Goal: Information Seeking & Learning: Learn about a topic

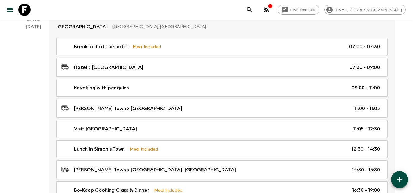
scroll to position [289, 0]
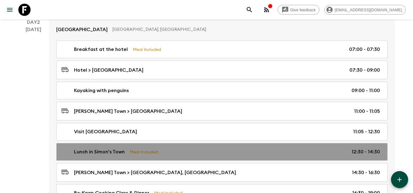
click at [185, 156] on div "Lunch in Simon's Town Meal Included 12:30 - 14:30" at bounding box center [220, 151] width 318 height 7
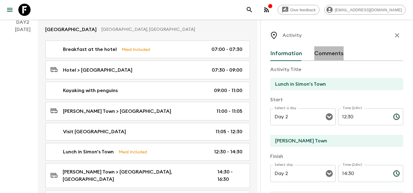
click at [329, 60] on button "Comments" at bounding box center [328, 53] width 29 height 15
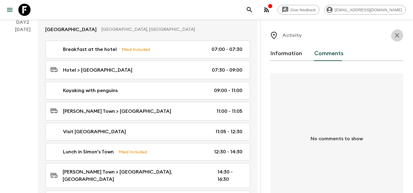
click at [393, 38] on icon "button" at bounding box center [396, 35] width 7 height 7
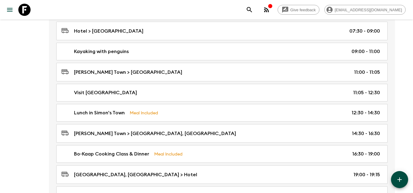
scroll to position [323, 0]
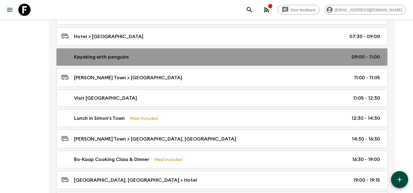
click at [151, 61] on div "Kayaking with penguins 09:00 - 11:00" at bounding box center [220, 56] width 318 height 7
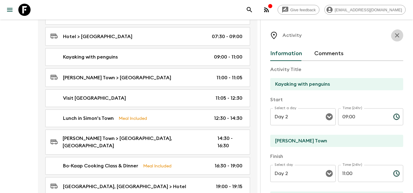
click at [391, 42] on button "button" at bounding box center [397, 35] width 12 height 12
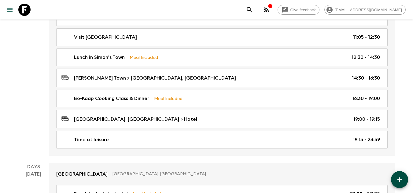
scroll to position [389, 0]
